Goal: Find specific page/section: Find specific page/section

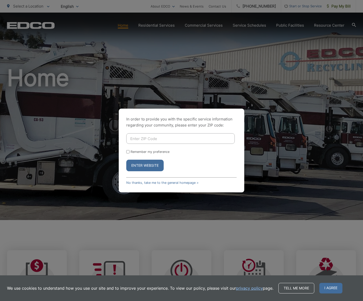
click at [145, 138] on input "Enter ZIP Code" at bounding box center [180, 138] width 109 height 11
type input "92014"
click at [126, 160] on button "Enter Website" at bounding box center [144, 166] width 37 height 12
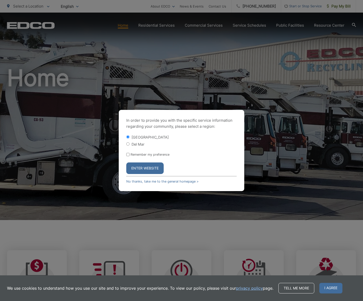
click at [142, 145] on label "Del Mar" at bounding box center [138, 144] width 13 height 4
click at [130, 145] on input "Del Mar" at bounding box center [127, 143] width 3 height 3
radio input "true"
click at [145, 137] on label "[GEOGRAPHIC_DATA]" at bounding box center [150, 137] width 37 height 4
click at [130, 137] on input "[GEOGRAPHIC_DATA]" at bounding box center [127, 136] width 3 height 3
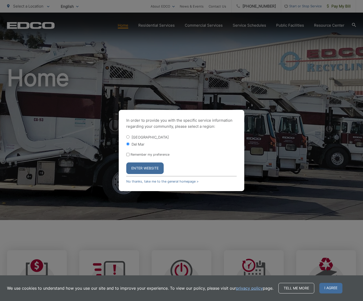
radio input "true"
click at [139, 144] on label "Del Mar" at bounding box center [138, 144] width 13 height 4
click at [130, 144] on input "Del Mar" at bounding box center [127, 143] width 3 height 3
radio input "true"
